Goal: Task Accomplishment & Management: Manage account settings

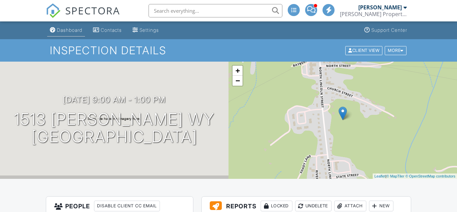
click at [70, 32] on div "Dashboard" at bounding box center [69, 30] width 25 height 6
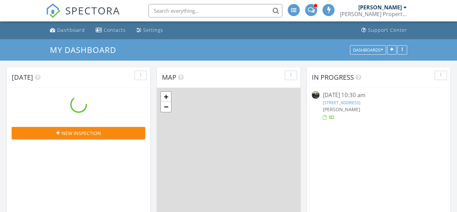
scroll to position [609, 457]
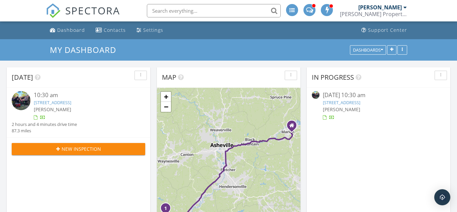
click at [360, 103] on link "65 Red Oak Ct, Sapphire, NC 28774" at bounding box center [341, 102] width 37 height 6
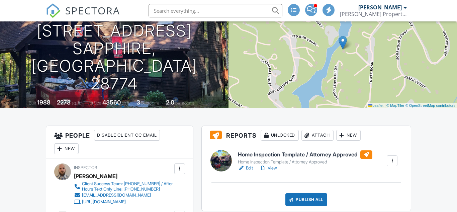
click at [250, 168] on link "Edit" at bounding box center [245, 167] width 15 height 7
